Goal: Task Accomplishment & Management: Complete application form

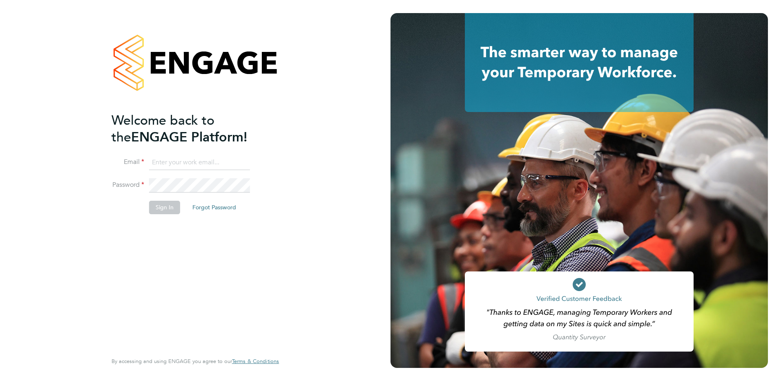
type input "[EMAIL_ADDRESS][DOMAIN_NAME]"
click at [201, 167] on input "[EMAIL_ADDRESS][DOMAIN_NAME]" at bounding box center [199, 162] width 101 height 15
click at [154, 211] on button "Sign In" at bounding box center [164, 207] width 31 height 13
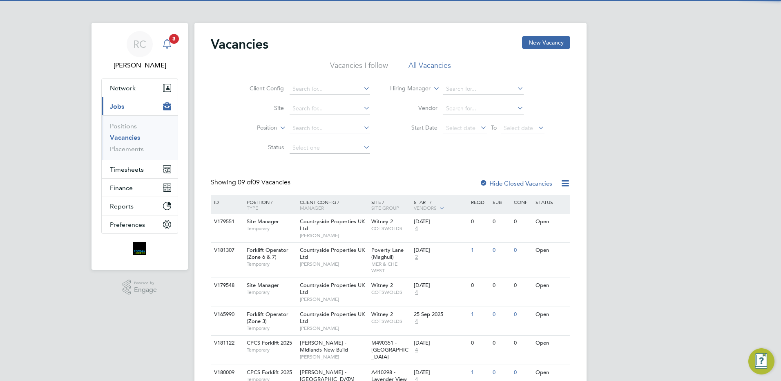
click at [163, 41] on icon "Main navigation" at bounding box center [167, 44] width 10 height 10
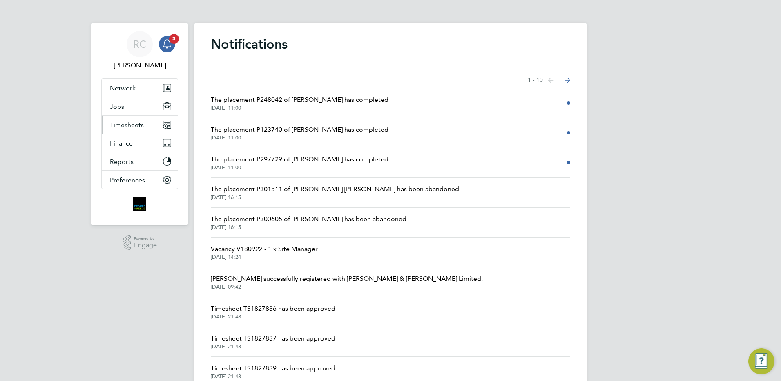
click at [141, 126] on span "Timesheets" at bounding box center [127, 125] width 34 height 8
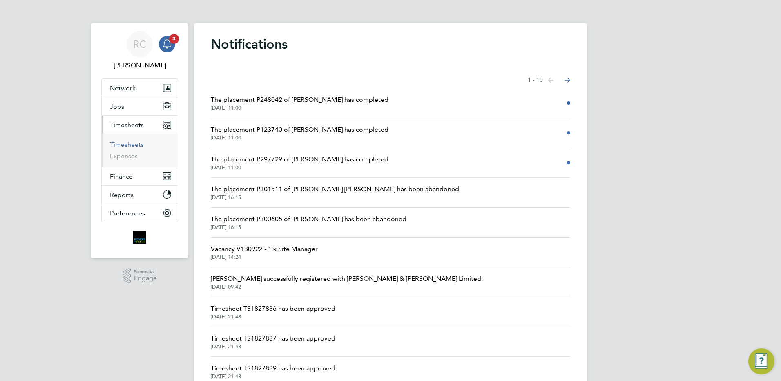
click at [136, 144] on link "Timesheets" at bounding box center [127, 144] width 34 height 8
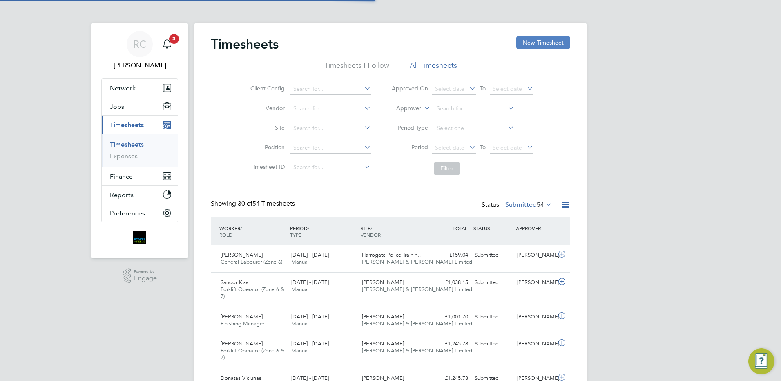
click at [536, 43] on button "New Timesheet" at bounding box center [543, 42] width 54 height 13
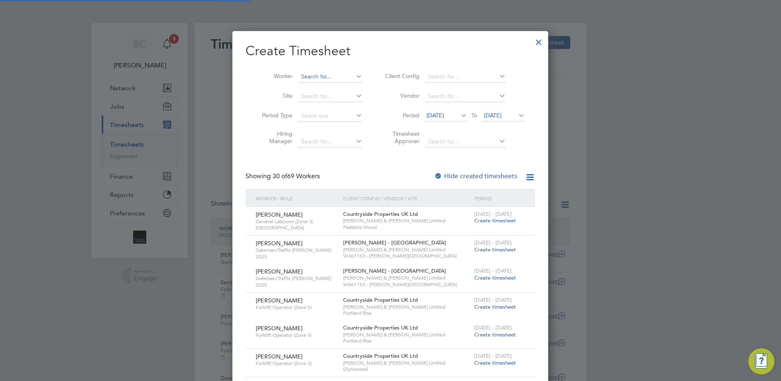
click at [311, 71] on li "Worker" at bounding box center [308, 77] width 127 height 20
click at [314, 73] on input at bounding box center [330, 76] width 64 height 11
click at [350, 97] on b "Mas" at bounding box center [355, 98] width 11 height 7
type input "[PERSON_NAME]"
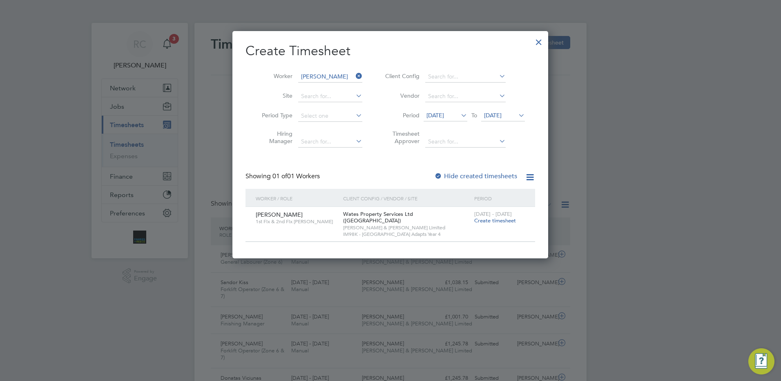
click at [496, 216] on span "[DATE] - [DATE]" at bounding box center [493, 213] width 38 height 7
click at [495, 218] on span "Create timesheet" at bounding box center [495, 220] width 42 height 7
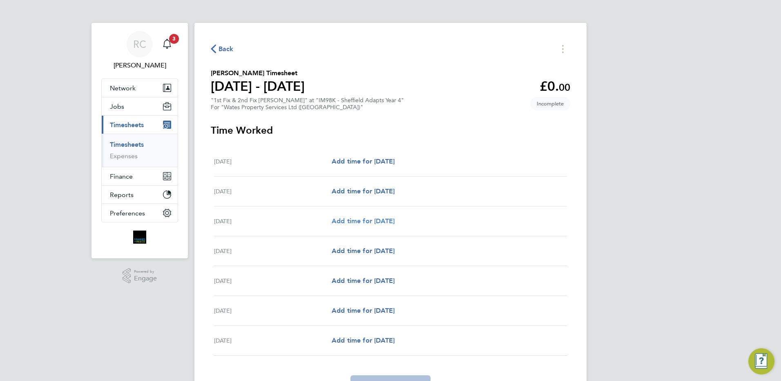
click at [386, 218] on span "Add time for [DATE]" at bounding box center [363, 221] width 63 height 8
select select "30"
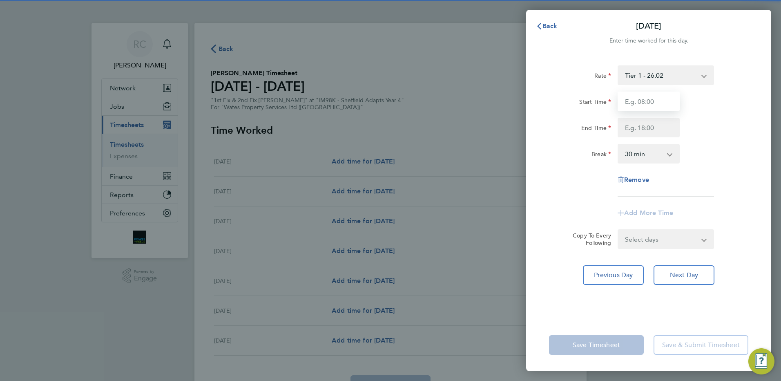
click at [639, 102] on input "Start Time" at bounding box center [648, 101] width 62 height 20
type input "08:00"
type input "16:30"
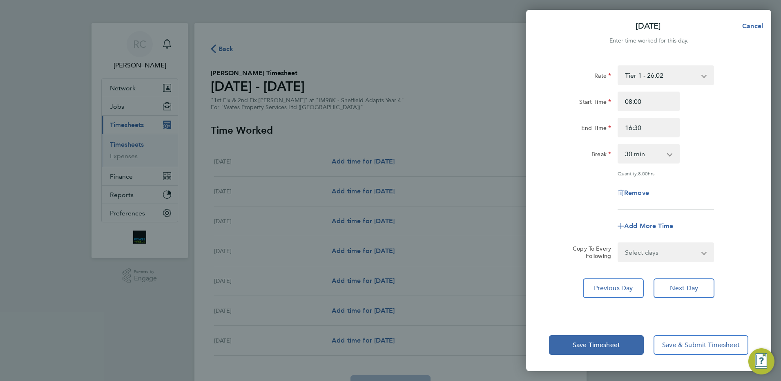
click at [650, 249] on select "Select days Day [DATE] [DATE] [DATE] [DATE]" at bounding box center [661, 252] width 86 height 18
select select "DAY"
click at [618, 243] on select "Select days Day [DATE] [DATE] [DATE] [DATE]" at bounding box center [661, 252] width 86 height 18
select select "[DATE]"
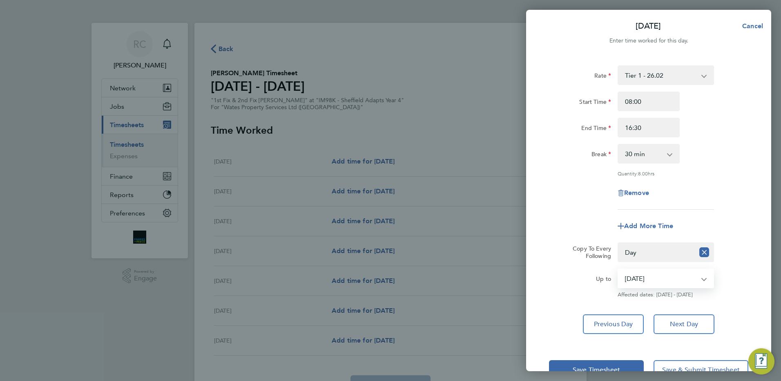
drag, startPoint x: 641, startPoint y: 281, endPoint x: 641, endPoint y: 285, distance: 4.5
click at [641, 281] on select "[DATE] [DATE] [DATE] [DATE]" at bounding box center [660, 278] width 85 height 18
click at [618, 269] on select "[DATE] [DATE] [DATE] [DATE]" at bounding box center [660, 278] width 85 height 18
click at [608, 367] on span "Save Timesheet" at bounding box center [596, 369] width 47 height 8
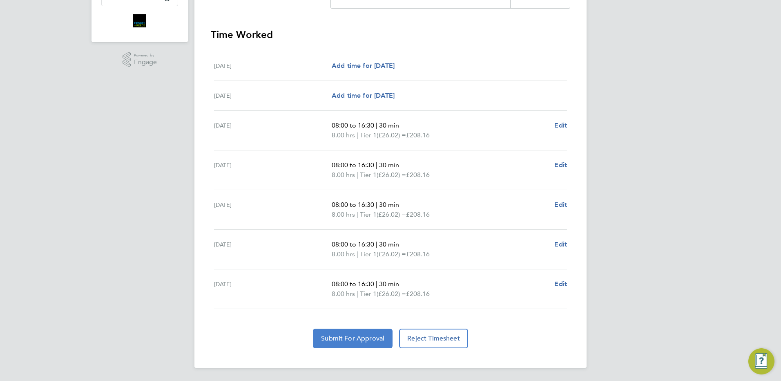
drag, startPoint x: 372, startPoint y: 340, endPoint x: 381, endPoint y: 326, distance: 16.3
click at [372, 338] on span "Submit For Approval" at bounding box center [352, 338] width 63 height 8
